Goal: Information Seeking & Learning: Learn about a topic

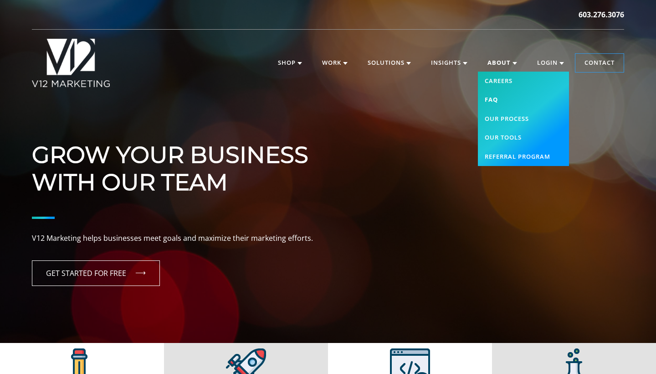
click at [488, 99] on link "FAQ" at bounding box center [523, 99] width 91 height 19
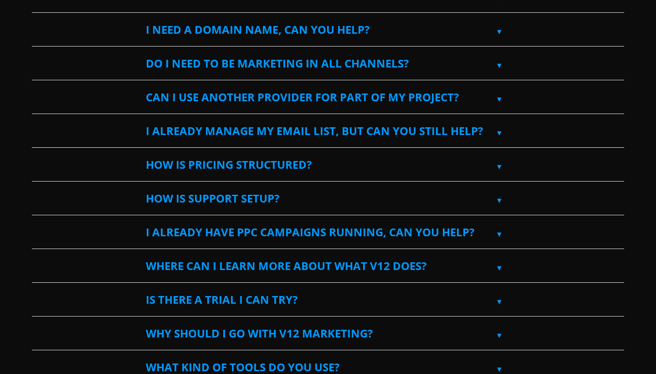
scroll to position [515, 0]
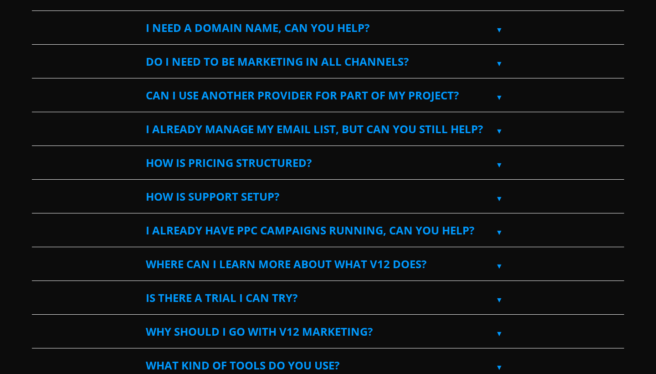
click at [428, 88] on label "Can I use another provider for part of my project?" at bounding box center [328, 95] width 365 height 33
click at [38, 85] on input "Can I use another provider for part of my project?" at bounding box center [35, 82] width 6 height 6
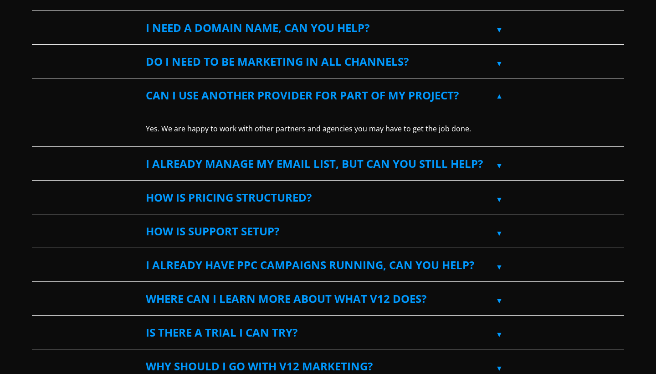
click at [428, 91] on label "Can I use another provider for part of my project?" at bounding box center [328, 95] width 365 height 33
click at [38, 85] on input "Can I use another provider for part of my project?" at bounding box center [35, 82] width 6 height 6
checkbox input "false"
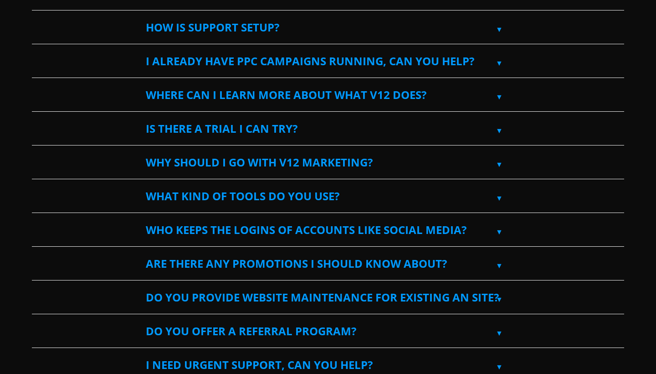
scroll to position [690, 0]
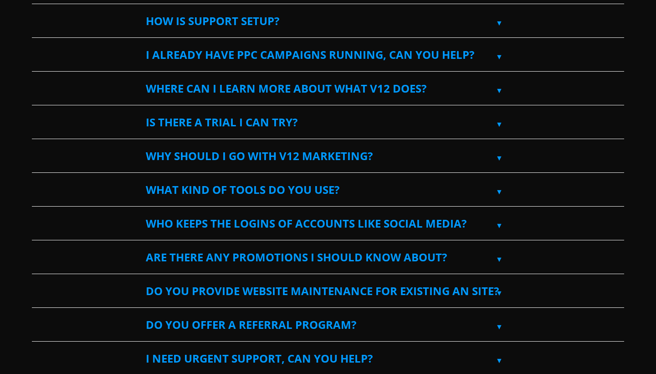
click at [328, 87] on label "Where can I learn more about what V12 does?" at bounding box center [328, 88] width 365 height 33
click at [38, 78] on input "Where can I learn more about what V12 does?" at bounding box center [35, 75] width 6 height 6
checkbox input "true"
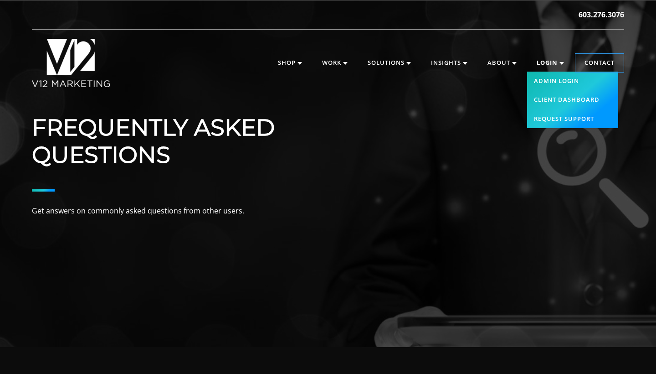
scroll to position [0, 0]
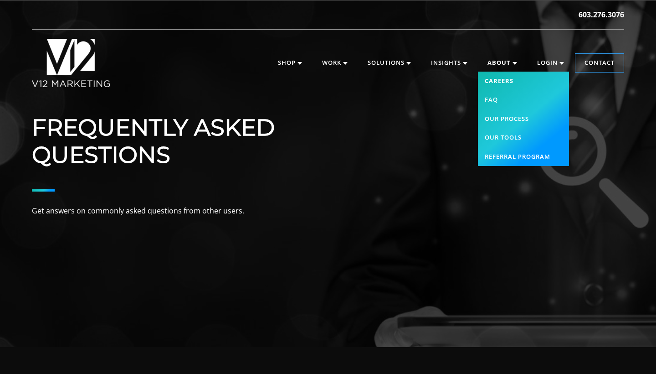
click at [487, 82] on link "Careers" at bounding box center [523, 81] width 91 height 19
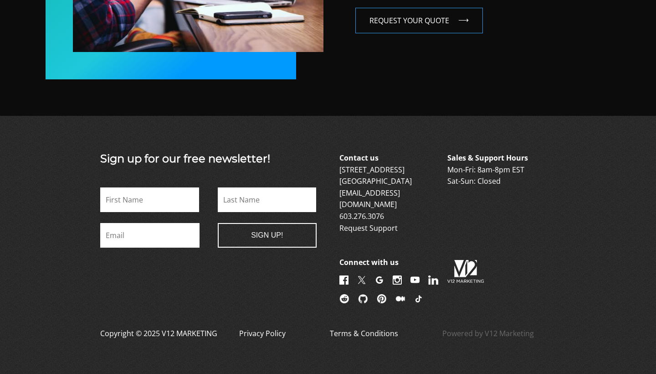
scroll to position [950, 0]
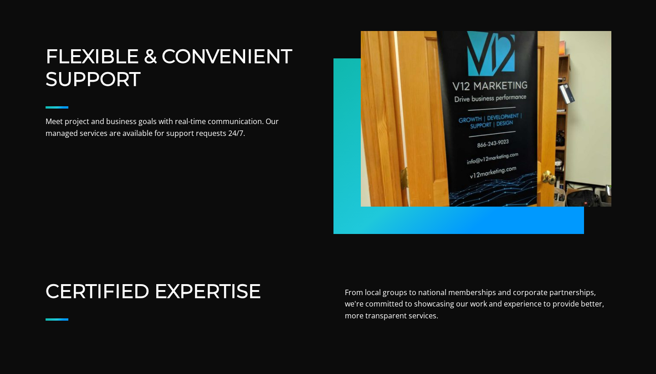
scroll to position [432, 0]
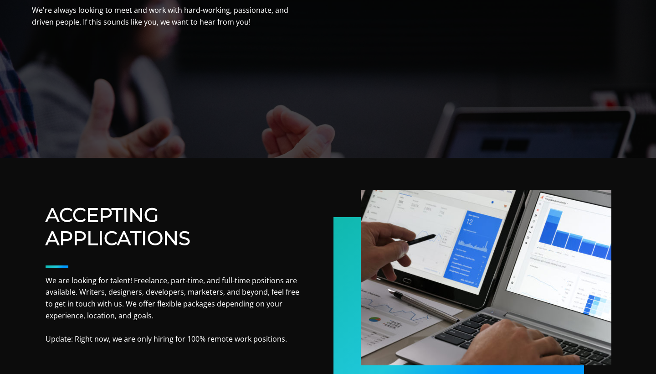
scroll to position [95, 0]
